Goal: Task Accomplishment & Management: Manage account settings

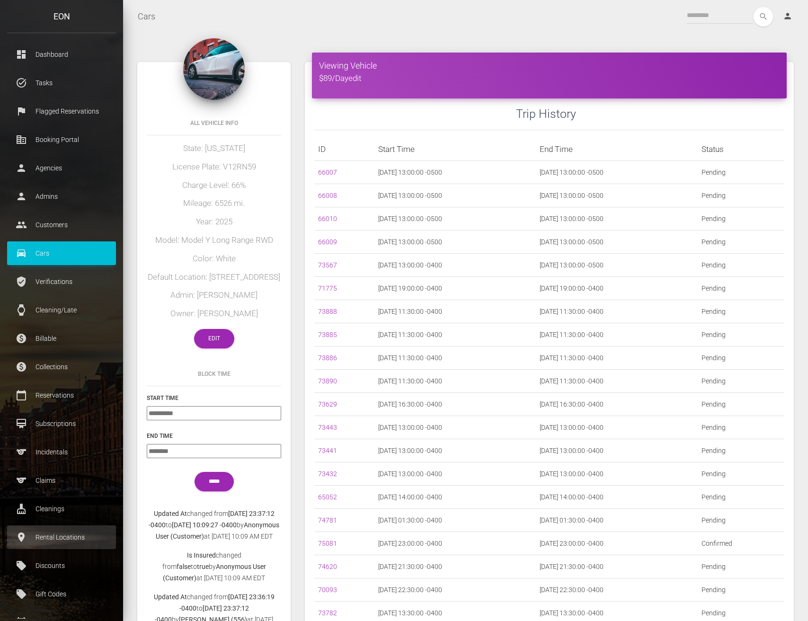
click at [67, 535] on p "Rental Locations" at bounding box center [61, 537] width 95 height 14
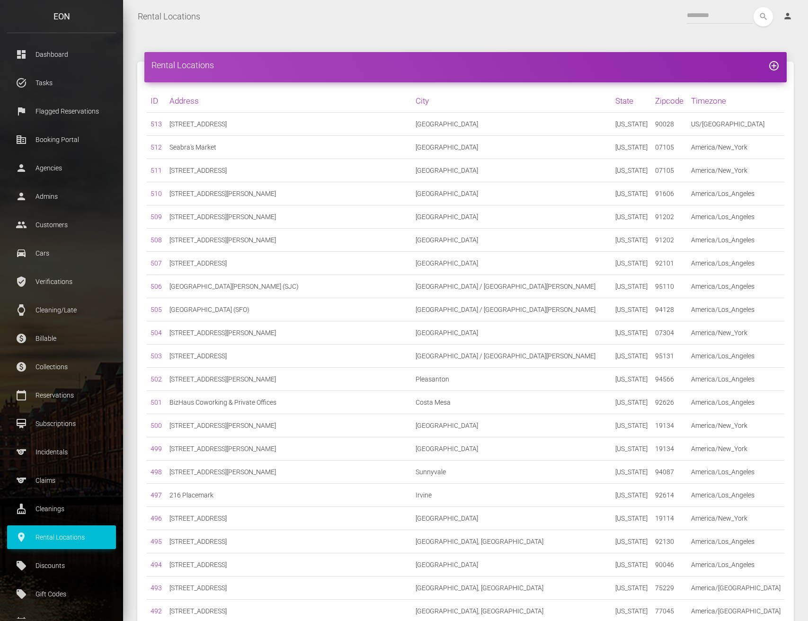
click at [155, 123] on link "513" at bounding box center [156, 124] width 11 height 8
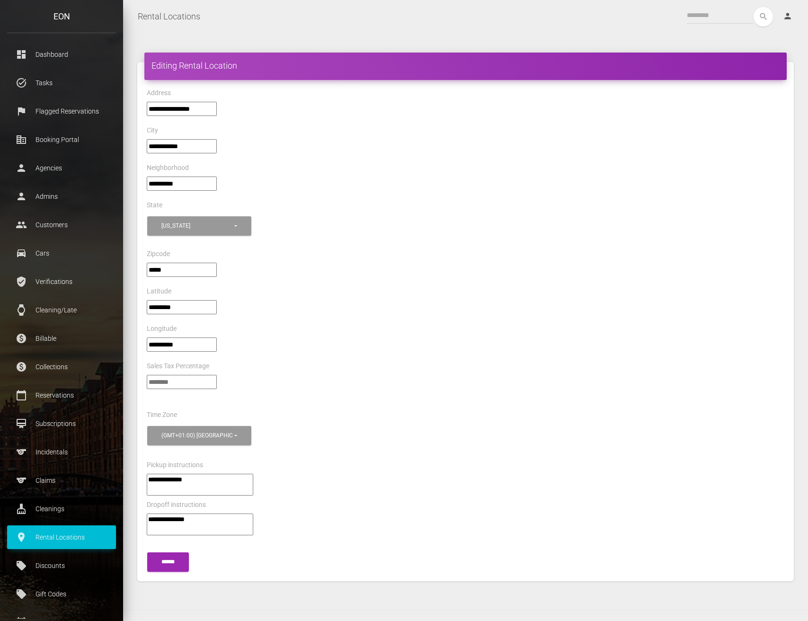
click at [189, 108] on input"] "**********" at bounding box center [182, 109] width 70 height 14
click at [467, 166] on div "Neighborhood" at bounding box center [466, 169] width 652 height 15
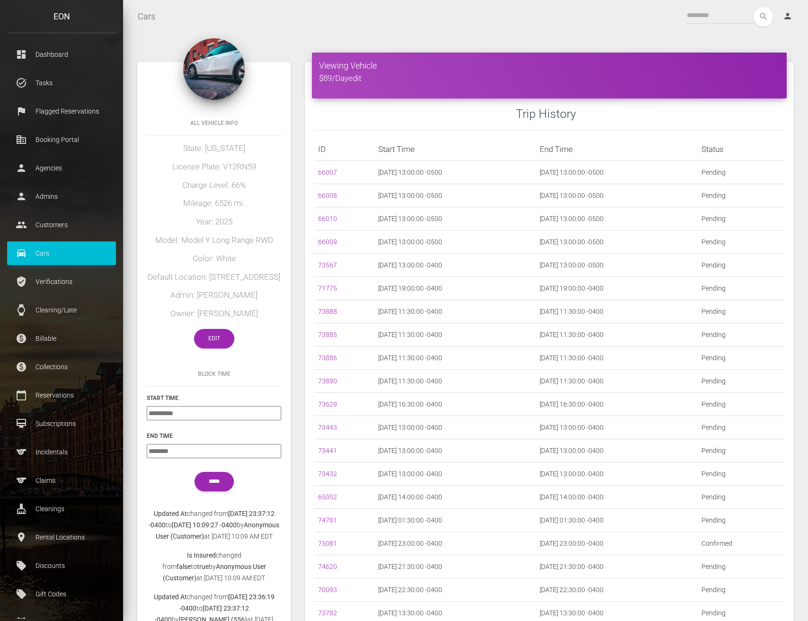
click at [237, 169] on h5 "License Plate: V12RN59" at bounding box center [214, 166] width 134 height 11
copy h5 "V12RN59"
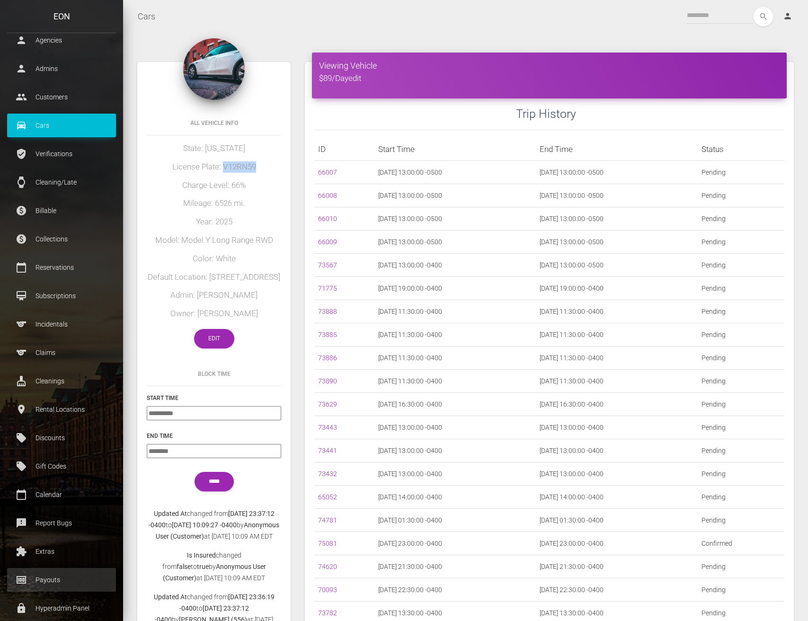
scroll to position [152, 0]
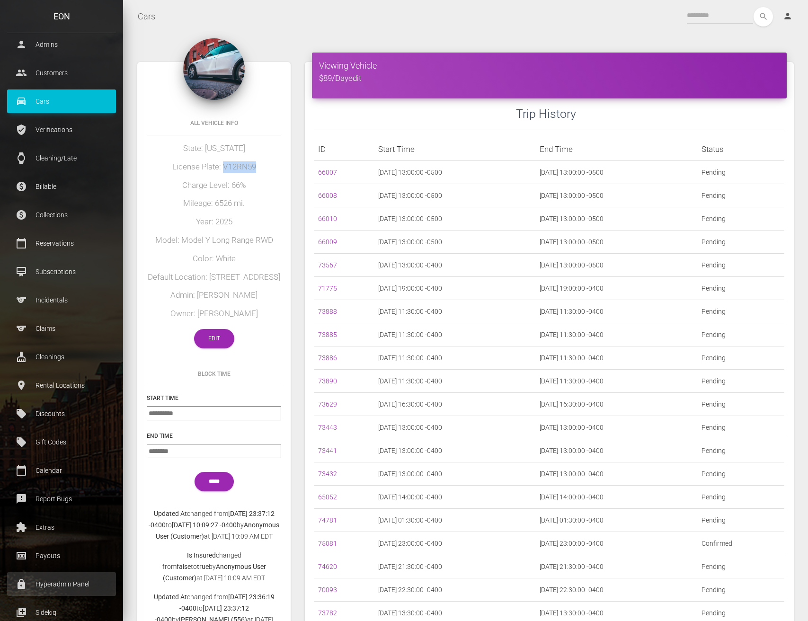
click at [62, 588] on p "Hyperadmin Panel" at bounding box center [61, 584] width 95 height 14
click at [222, 334] on link "Edit" at bounding box center [214, 338] width 40 height 19
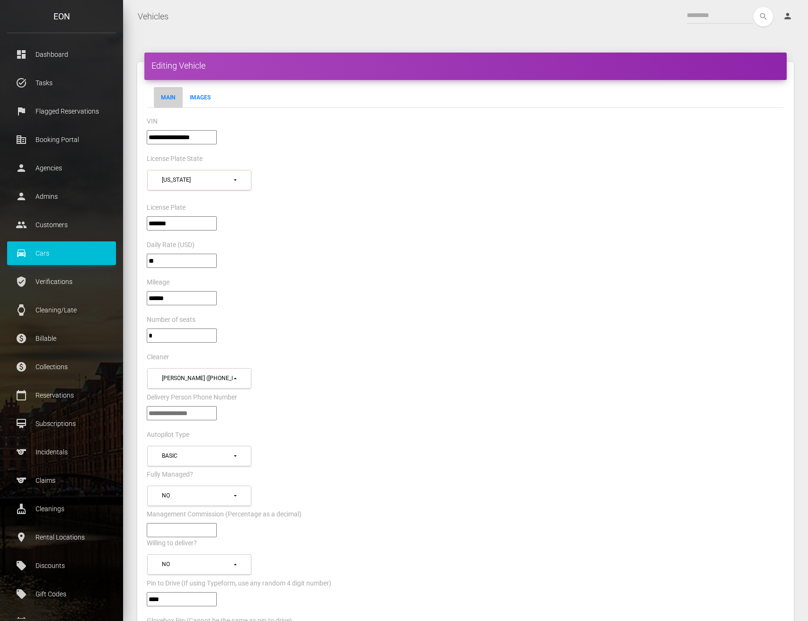
select select "*"
select select "**"
click at [475, 4] on nav "Vehicles Toggle navigation search person Account Profile Settings Host Rights &…" at bounding box center [465, 16] width 685 height 33
